Goal: Task Accomplishment & Management: Manage account settings

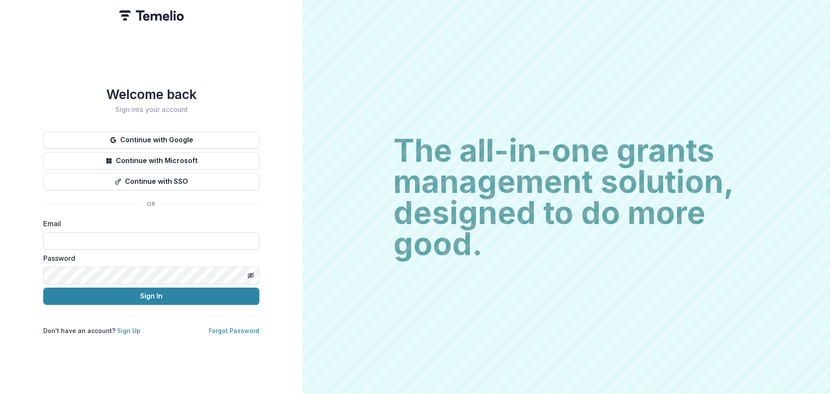
click at [125, 232] on input at bounding box center [151, 240] width 216 height 17
type input "**********"
click at [43, 288] on button "Sign In" at bounding box center [151, 296] width 216 height 17
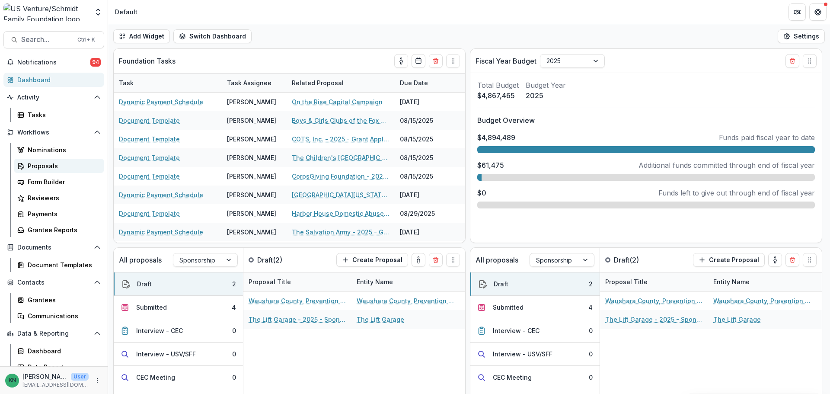
click at [32, 167] on div "Proposals" at bounding box center [63, 165] width 70 height 9
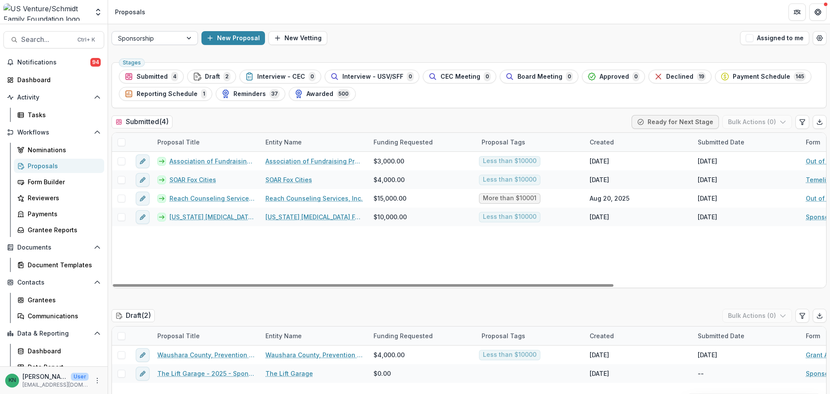
click at [190, 35] on div at bounding box center [190, 38] width 16 height 13
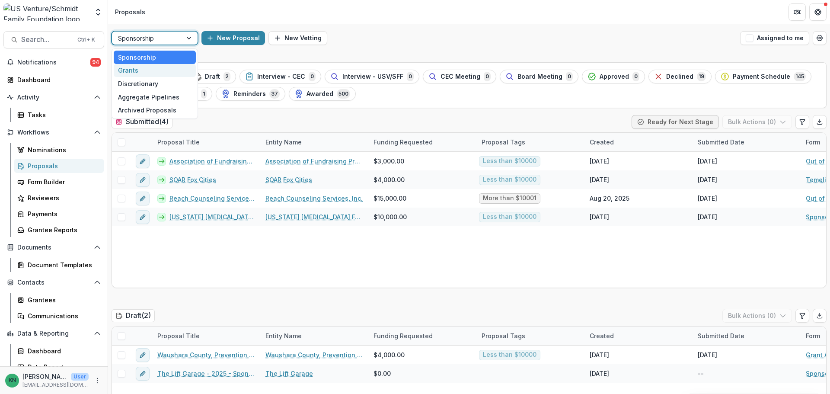
click at [135, 66] on div "Grants" at bounding box center [155, 70] width 82 height 13
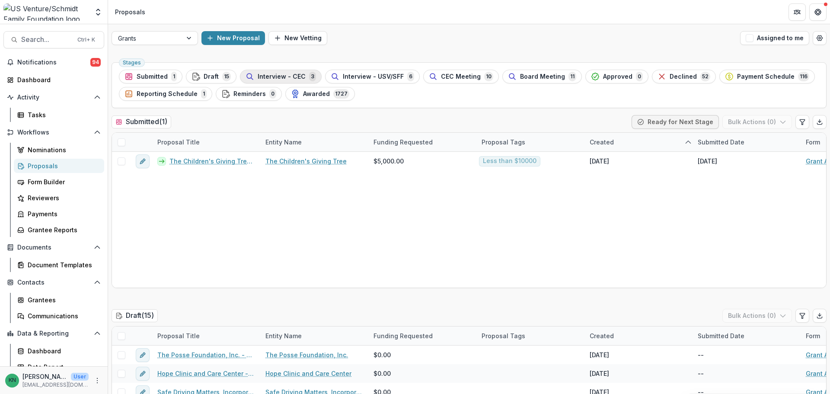
click at [267, 75] on span "Interview - CEC" at bounding box center [282, 76] width 48 height 7
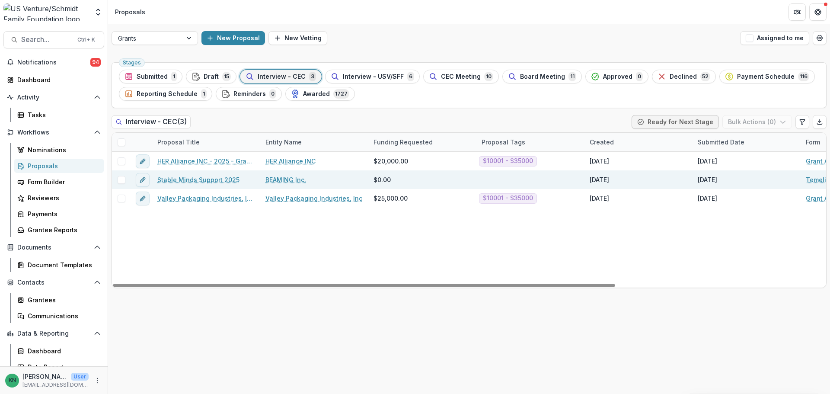
click at [202, 175] on link "Stable Minds Support 2025" at bounding box center [198, 179] width 82 height 9
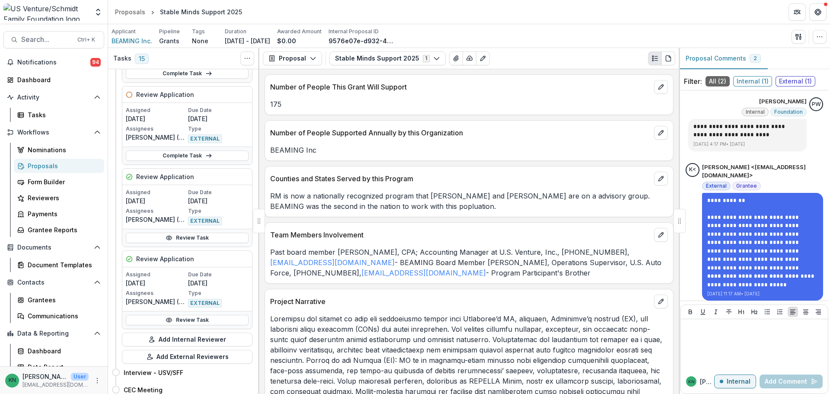
scroll to position [1211, 0]
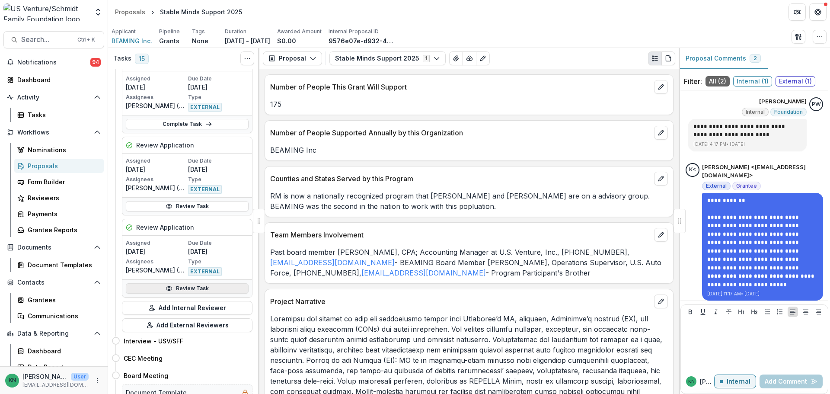
click at [189, 288] on link "Review Task" at bounding box center [187, 288] width 123 height 10
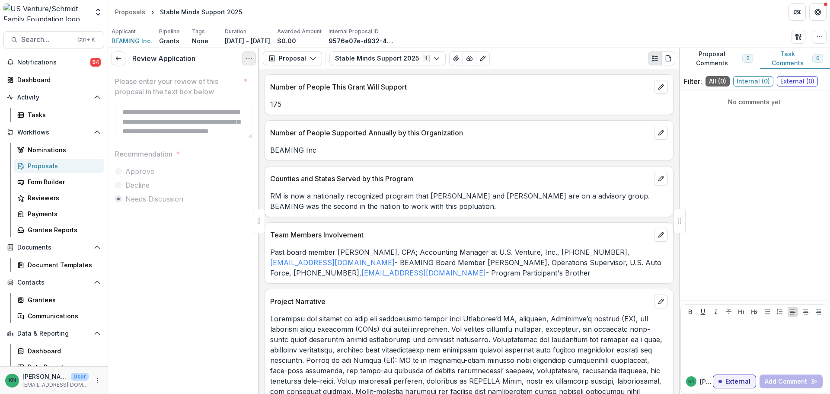
click at [244, 60] on button "Options" at bounding box center [249, 58] width 14 height 14
click at [189, 77] on link "View task" at bounding box center [207, 78] width 93 height 14
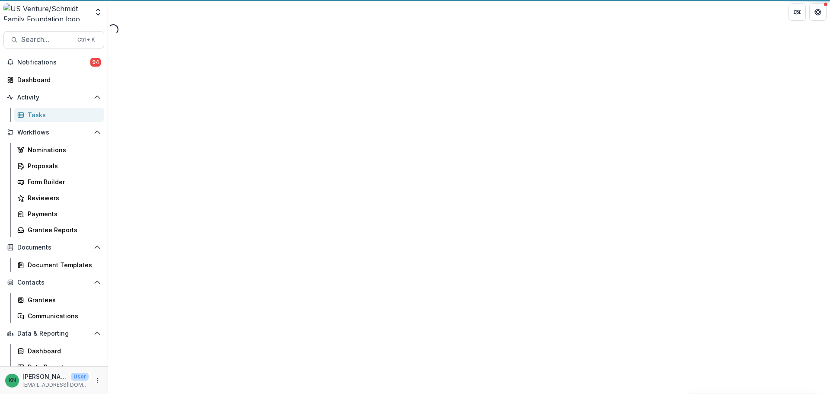
select select "********"
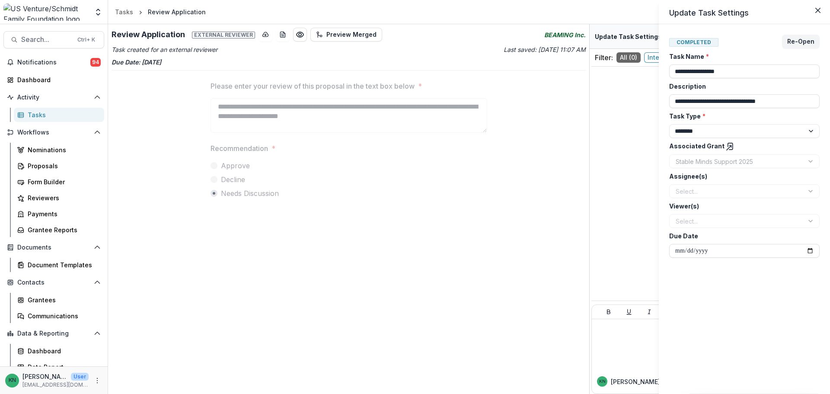
click at [29, 81] on div "**********" at bounding box center [415, 197] width 830 height 394
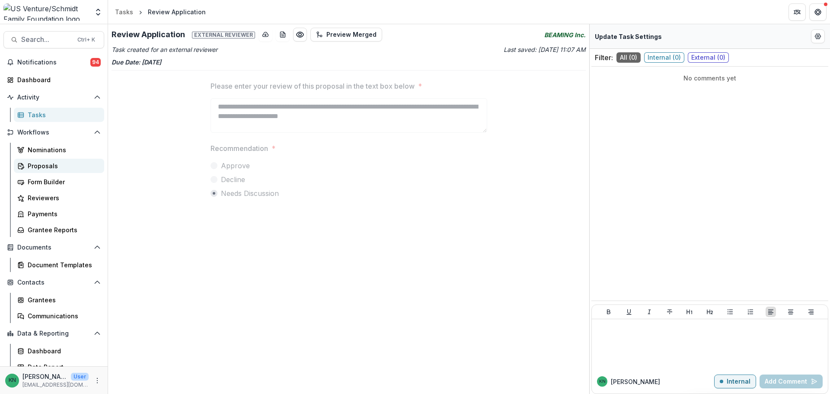
click at [41, 163] on div "Proposals" at bounding box center [63, 165] width 70 height 9
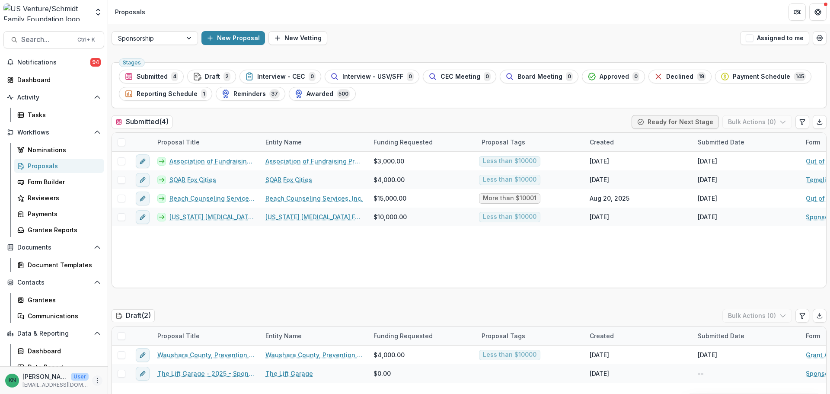
click at [95, 381] on icon "More" at bounding box center [97, 380] width 7 height 7
click at [133, 364] on link "User Settings" at bounding box center [152, 362] width 93 height 14
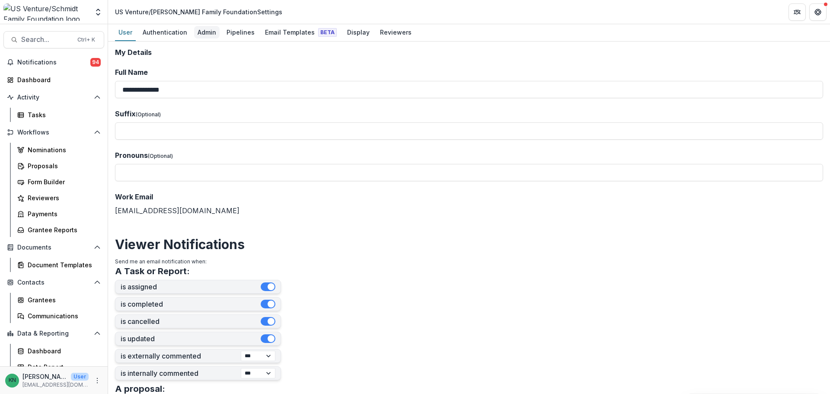
click at [203, 29] on div "Admin" at bounding box center [207, 32] width 26 height 13
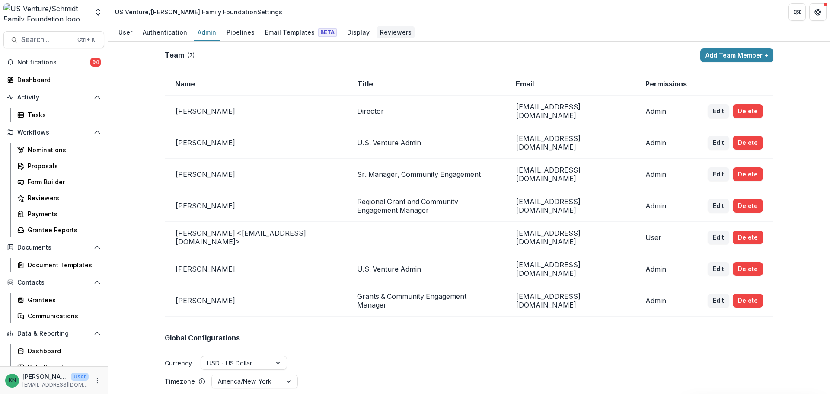
click at [381, 32] on div "Reviewers" at bounding box center [396, 32] width 38 height 13
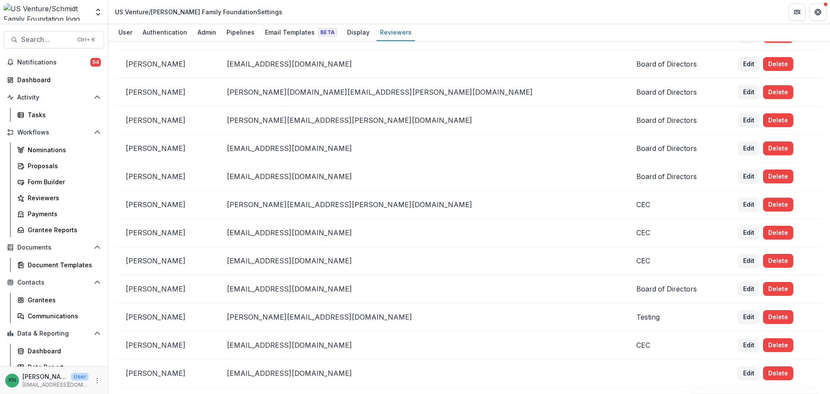
scroll to position [577, 0]
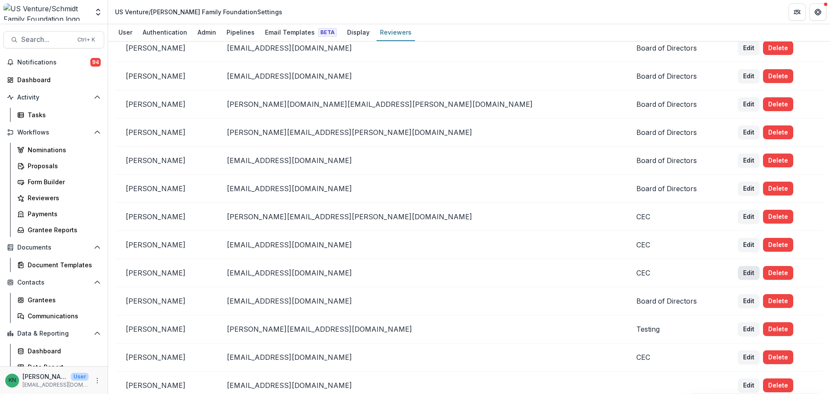
click at [738, 272] on button "Edit" at bounding box center [749, 273] width 22 height 14
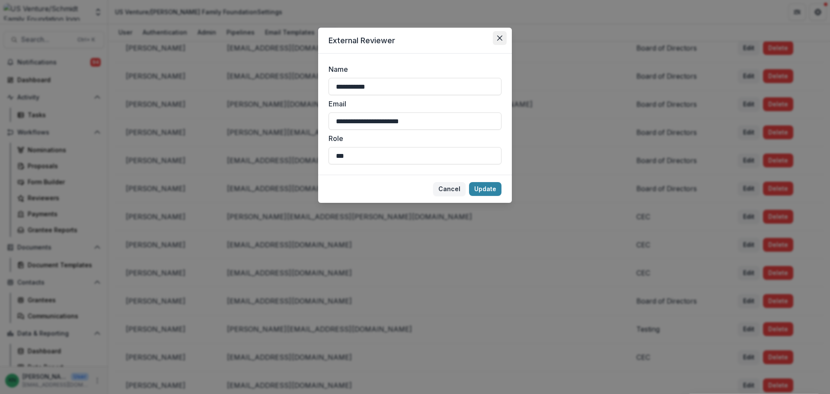
click at [499, 37] on icon "Close" at bounding box center [499, 37] width 5 height 5
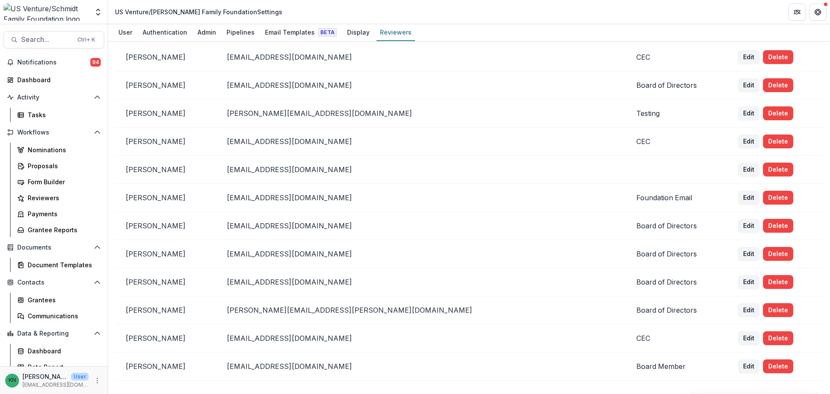
scroll to position [793, 0]
